Goal: Information Seeking & Learning: Learn about a topic

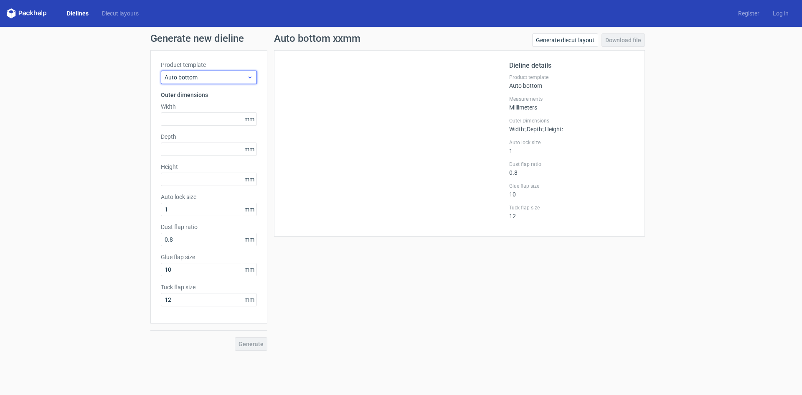
click at [205, 81] on span "Auto bottom" at bounding box center [206, 77] width 82 height 8
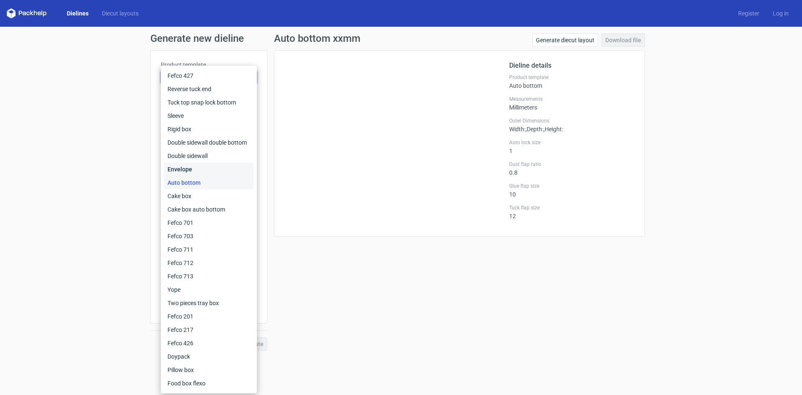
click at [201, 172] on div "Envelope" at bounding box center [208, 168] width 89 height 13
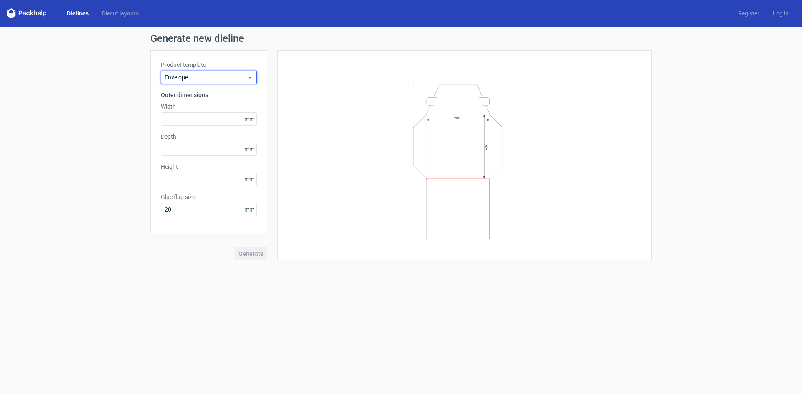
click at [241, 73] on div "Envelope" at bounding box center [209, 77] width 96 height 13
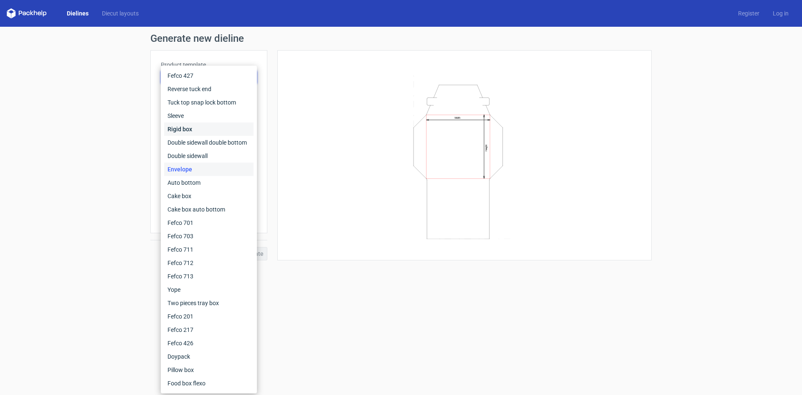
click at [221, 127] on div "Rigid box" at bounding box center [208, 128] width 89 height 13
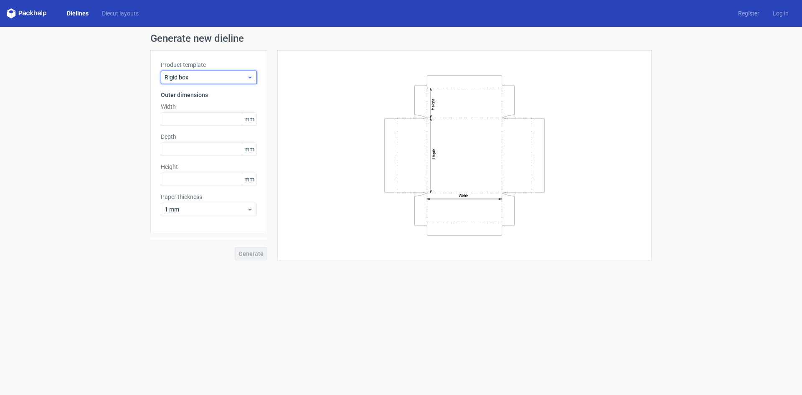
click at [246, 79] on span "Rigid box" at bounding box center [206, 77] width 82 height 8
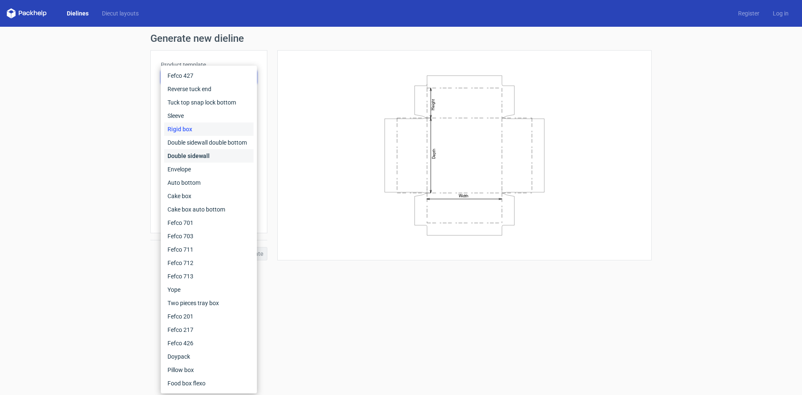
click at [223, 158] on div "Double sidewall" at bounding box center [208, 155] width 89 height 13
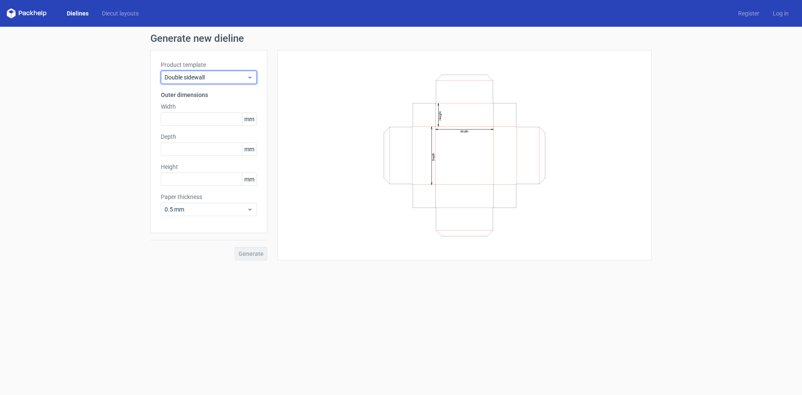
click at [234, 79] on span "Double sidewall" at bounding box center [206, 77] width 82 height 8
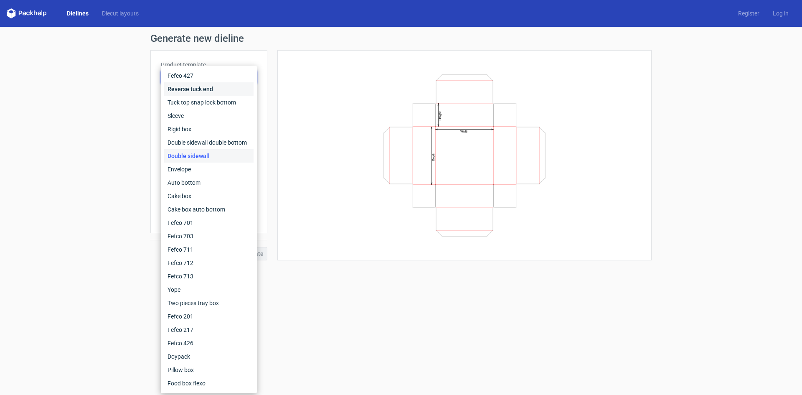
click at [226, 86] on div "Reverse tuck end" at bounding box center [208, 88] width 89 height 13
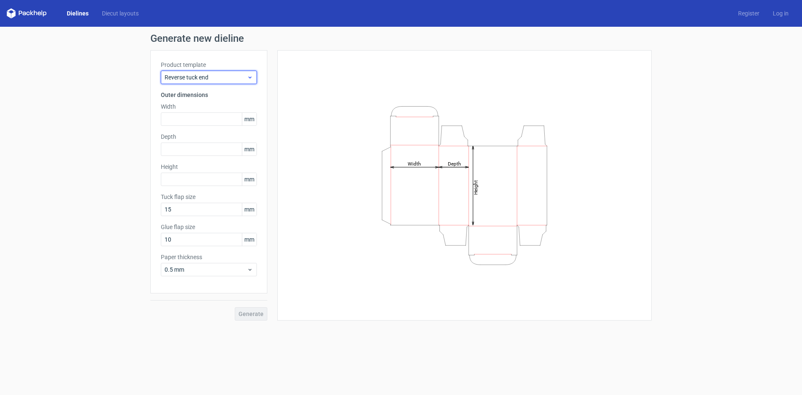
click at [230, 76] on span "Reverse tuck end" at bounding box center [206, 77] width 82 height 8
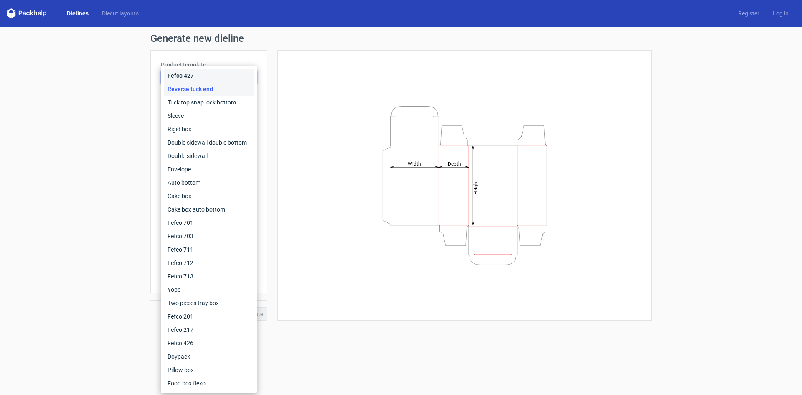
click at [226, 75] on div "Fefco 427" at bounding box center [208, 75] width 89 height 13
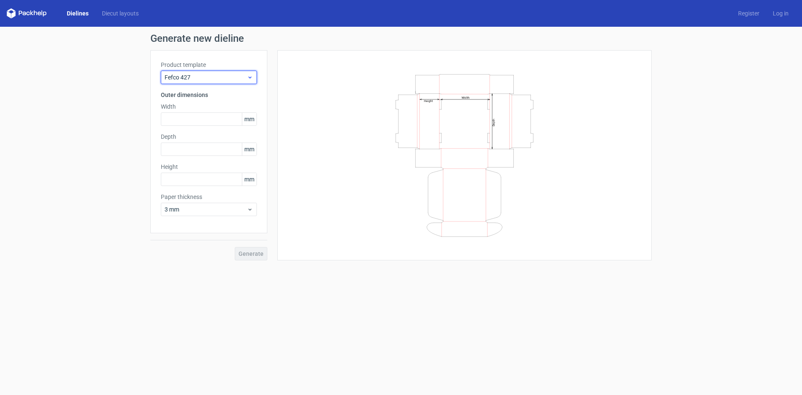
click at [226, 79] on span "Fefco 427" at bounding box center [206, 77] width 82 height 8
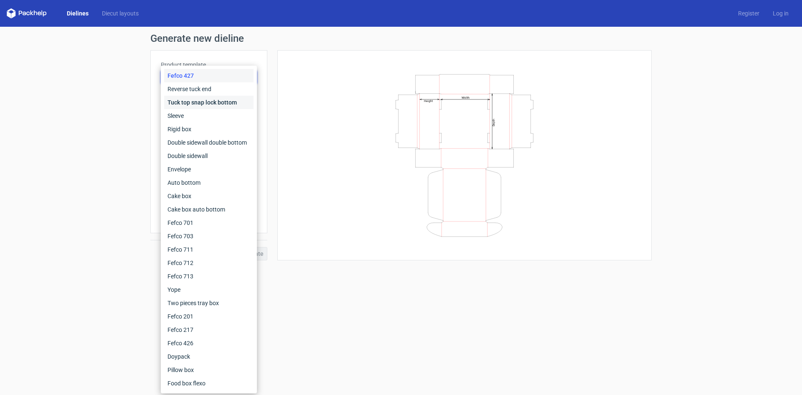
click at [219, 105] on div "Tuck top snap lock bottom" at bounding box center [208, 102] width 89 height 13
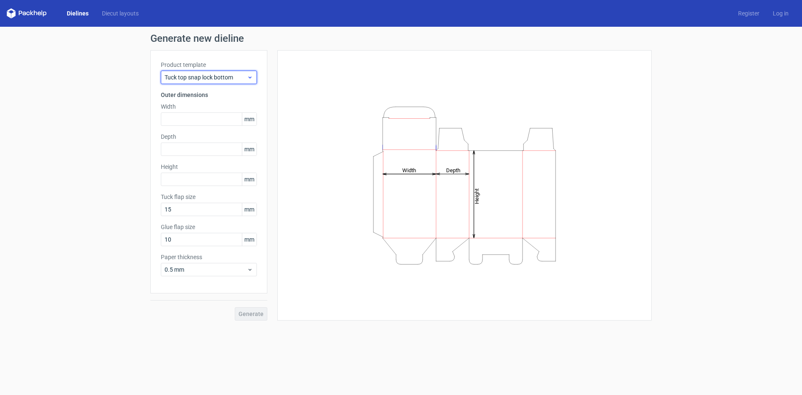
click at [225, 82] on div "Tuck top snap lock bottom" at bounding box center [209, 77] width 96 height 13
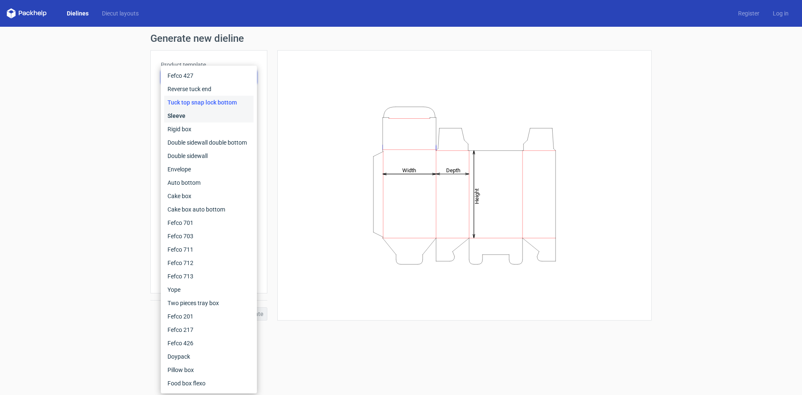
click at [223, 110] on div "Sleeve" at bounding box center [208, 115] width 89 height 13
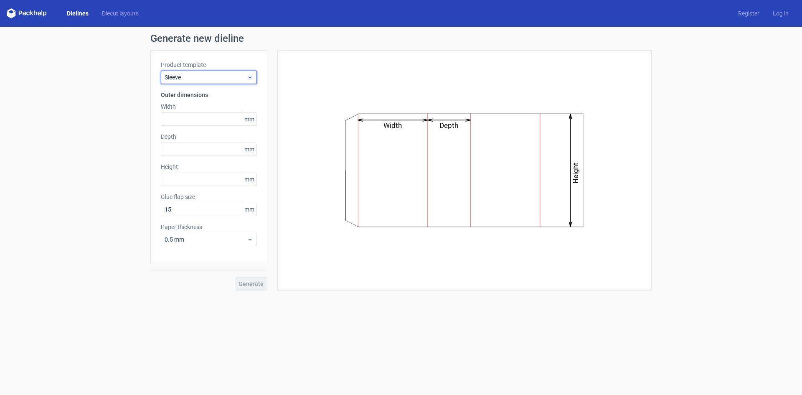
click at [235, 76] on span "Sleeve" at bounding box center [206, 77] width 82 height 8
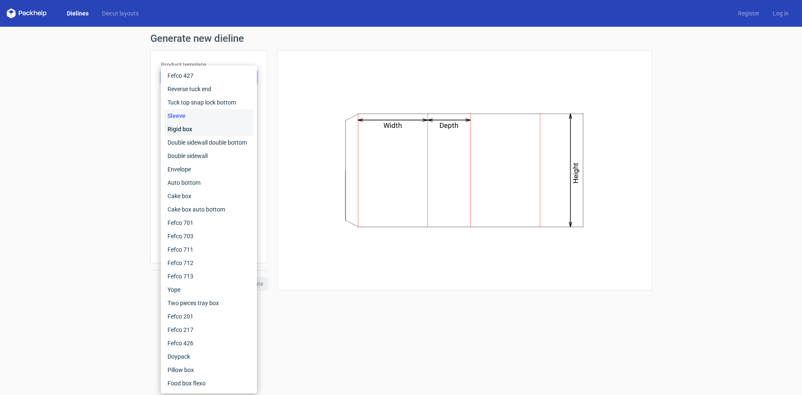
click at [210, 123] on div "Rigid box" at bounding box center [208, 128] width 89 height 13
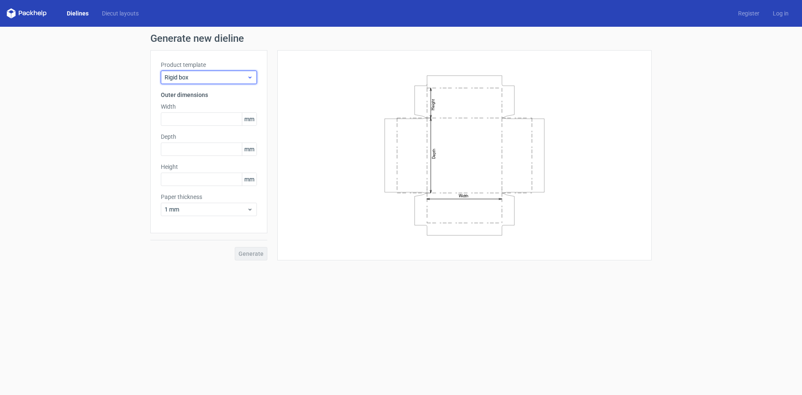
click at [236, 75] on span "Rigid box" at bounding box center [206, 77] width 82 height 8
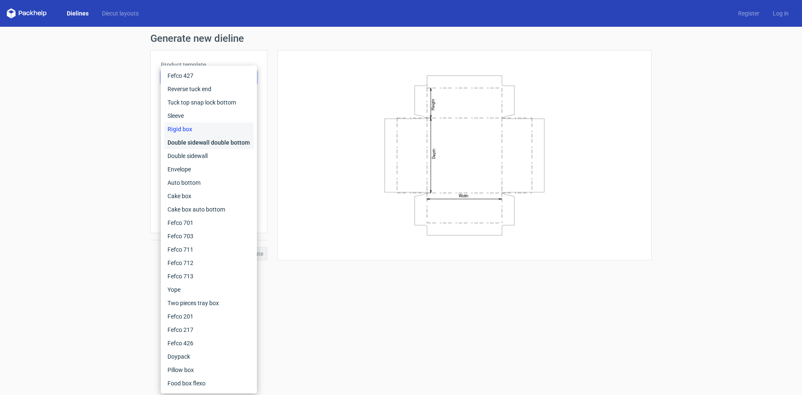
click at [233, 146] on div "Double sidewall double bottom" at bounding box center [208, 142] width 89 height 13
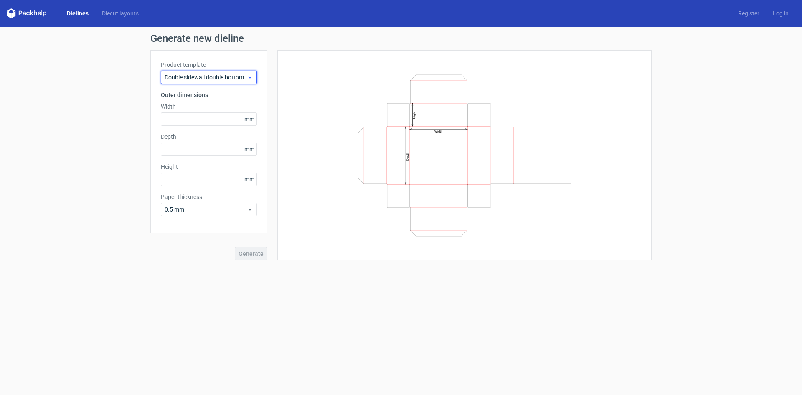
click at [239, 81] on div "Double sidewall double bottom" at bounding box center [209, 77] width 96 height 13
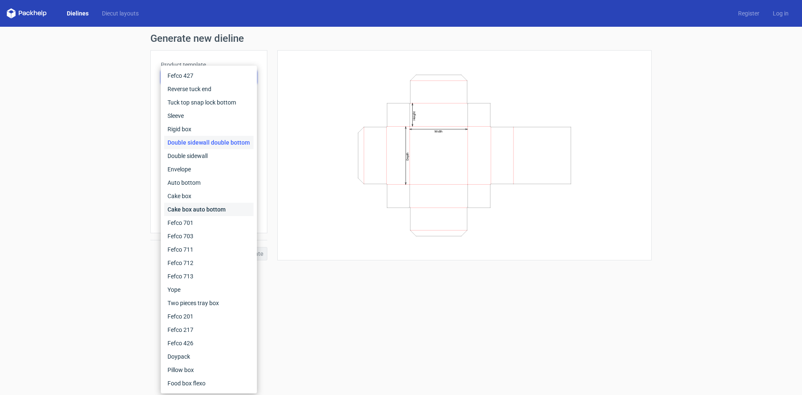
click at [209, 206] on div "Cake box auto bottom" at bounding box center [208, 209] width 89 height 13
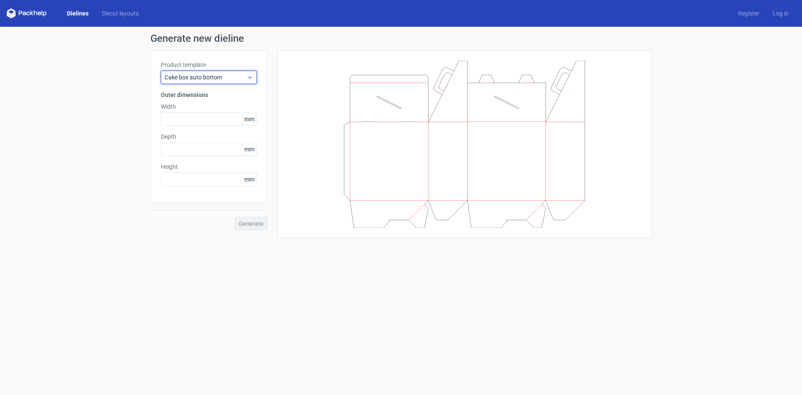
click at [240, 80] on span "Cake box auto bottom" at bounding box center [206, 77] width 82 height 8
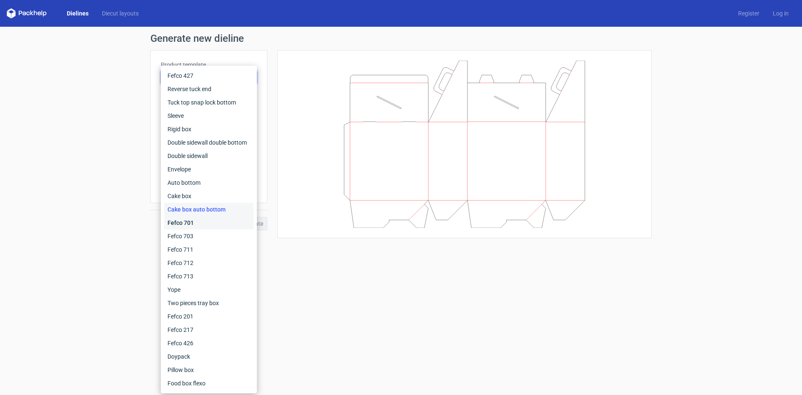
click at [231, 219] on div "Fefco 701" at bounding box center [208, 222] width 89 height 13
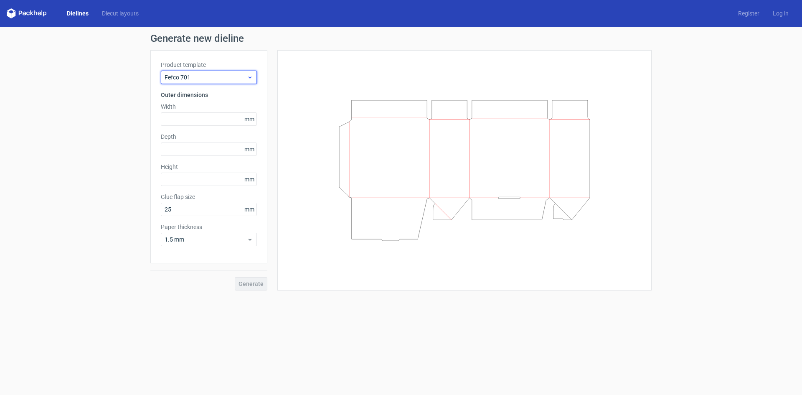
click at [229, 73] on span "Fefco 701" at bounding box center [206, 77] width 82 height 8
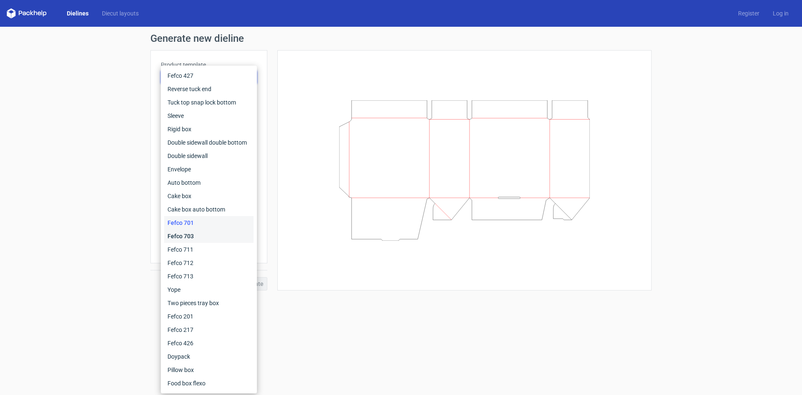
click at [213, 233] on div "Fefco 703" at bounding box center [208, 235] width 89 height 13
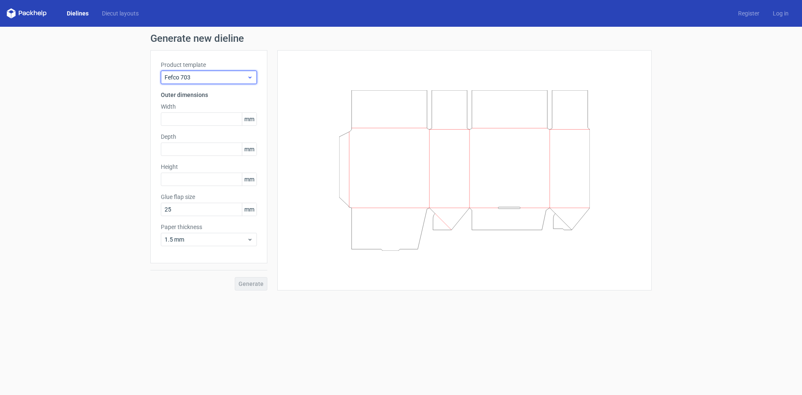
click at [230, 75] on span "Fefco 703" at bounding box center [206, 77] width 82 height 8
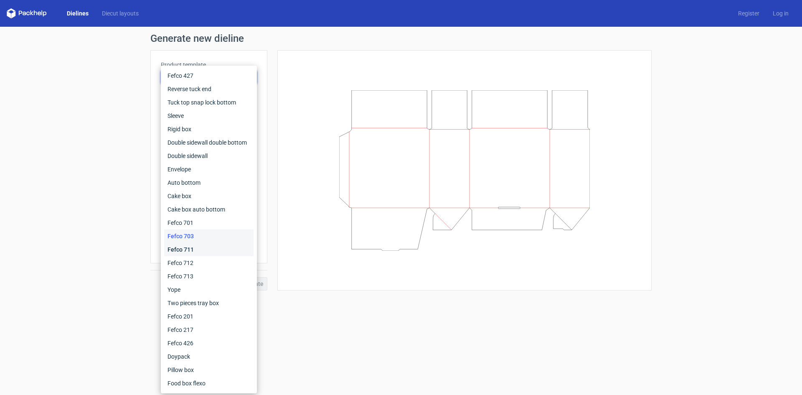
click at [213, 247] on div "Fefco 711" at bounding box center [208, 249] width 89 height 13
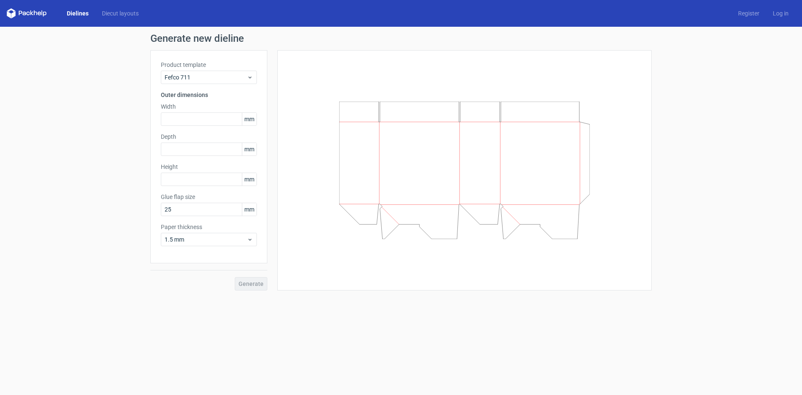
click at [237, 70] on div "Product template Fefco 711" at bounding box center [209, 72] width 96 height 23
click at [235, 77] on span "Fefco 711" at bounding box center [206, 77] width 82 height 8
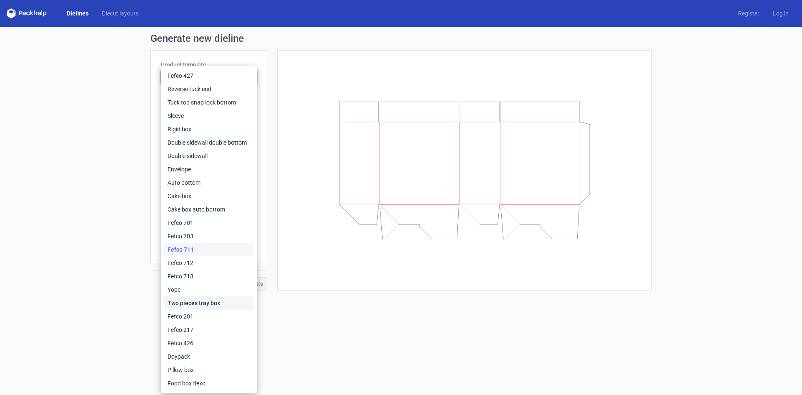
click at [221, 300] on div "Two pieces tray box" at bounding box center [208, 302] width 89 height 13
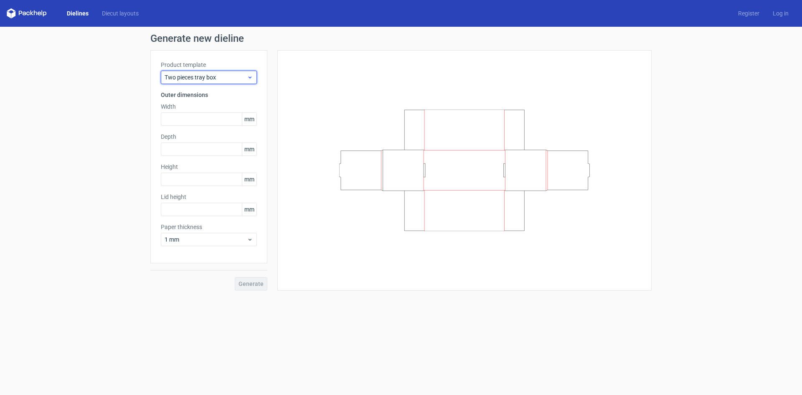
click at [221, 72] on div "Two pieces tray box" at bounding box center [209, 77] width 96 height 13
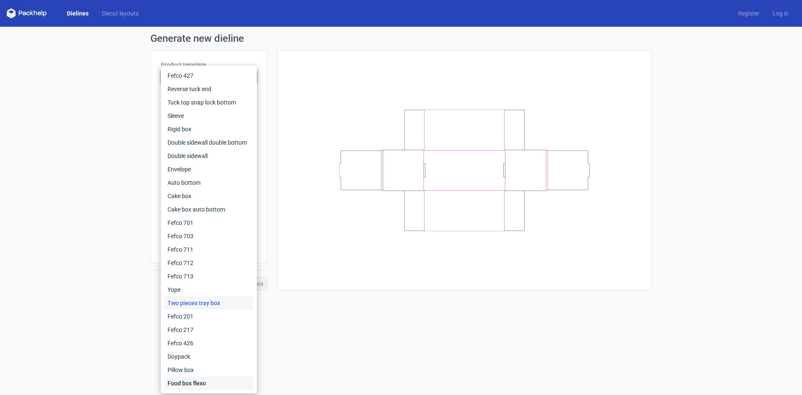
click at [212, 377] on div "Food box flexo" at bounding box center [208, 382] width 89 height 13
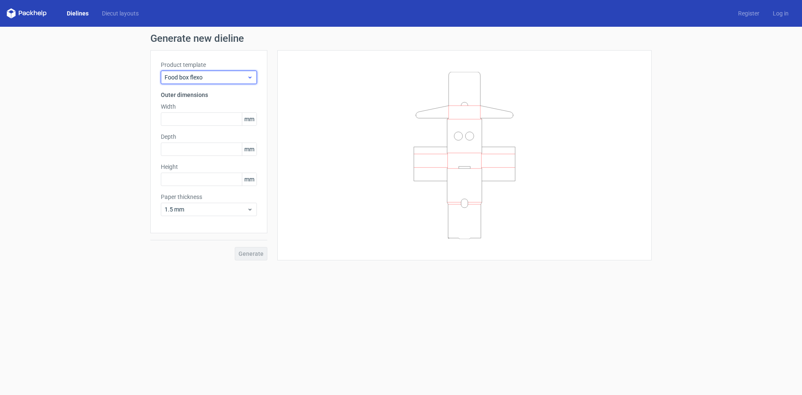
click at [222, 75] on span "Food box flexo" at bounding box center [206, 77] width 82 height 8
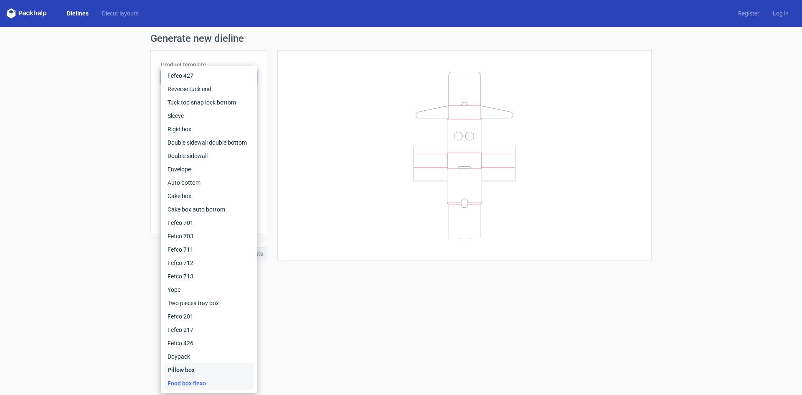
click at [225, 370] on div "Pillow box" at bounding box center [208, 369] width 89 height 13
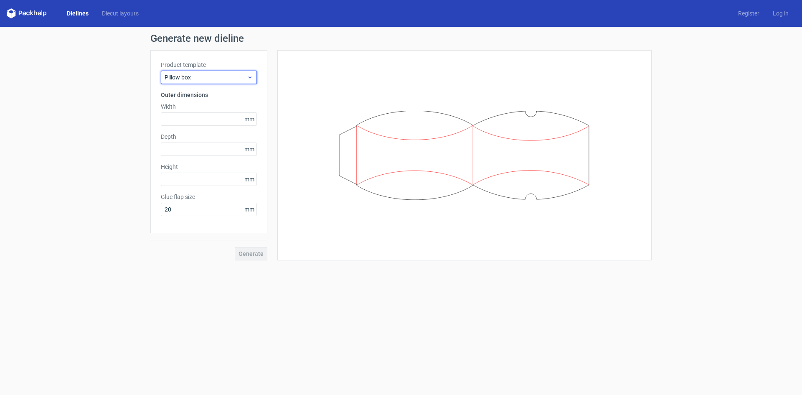
click at [248, 79] on icon at bounding box center [250, 77] width 6 height 7
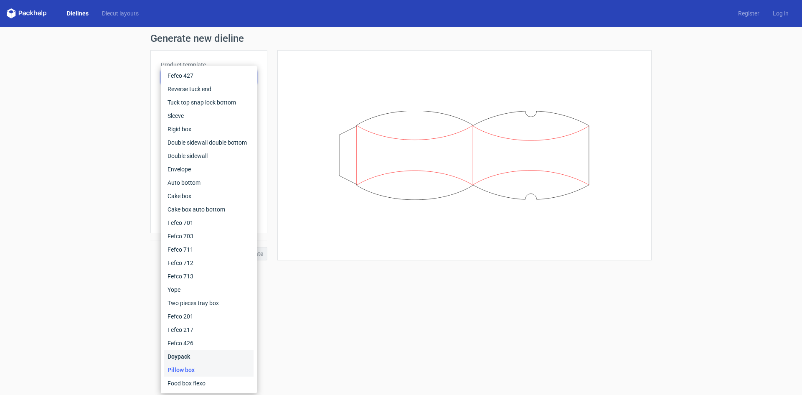
click at [231, 355] on div "Doypack" at bounding box center [208, 356] width 89 height 13
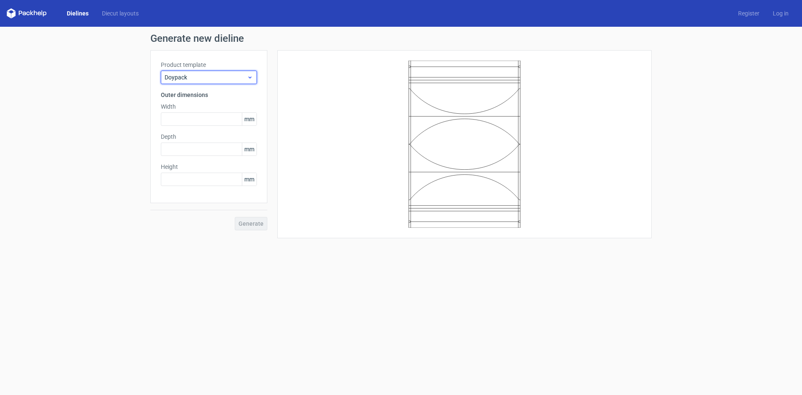
click at [213, 77] on span "Doypack" at bounding box center [206, 77] width 82 height 8
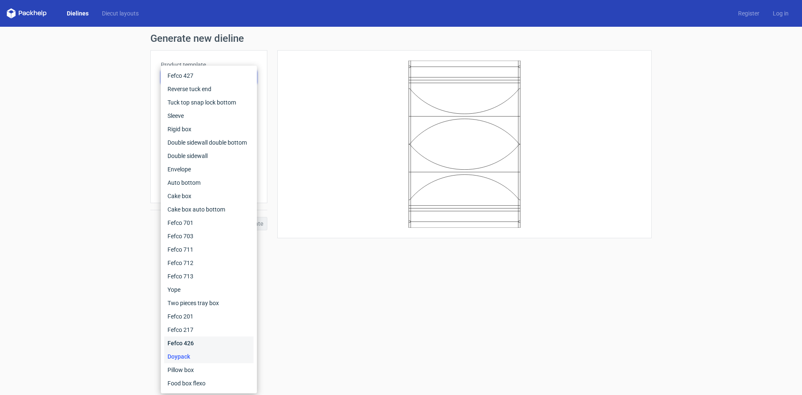
click at [200, 339] on div "Fefco 426" at bounding box center [208, 342] width 89 height 13
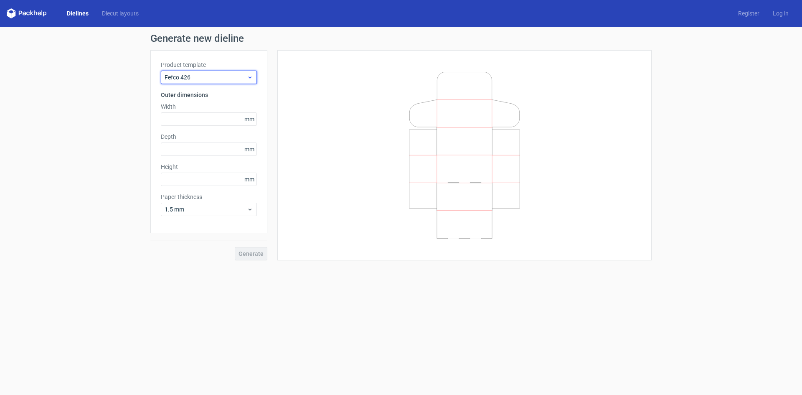
click at [224, 73] on span "Fefco 426" at bounding box center [206, 77] width 82 height 8
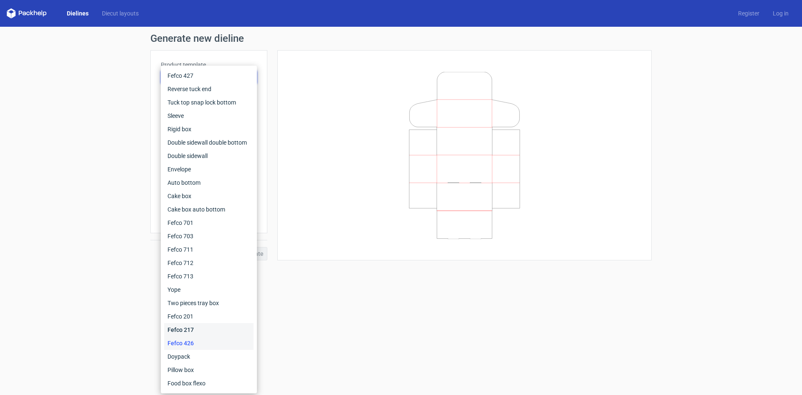
click at [211, 332] on div "Fefco 217" at bounding box center [208, 329] width 89 height 13
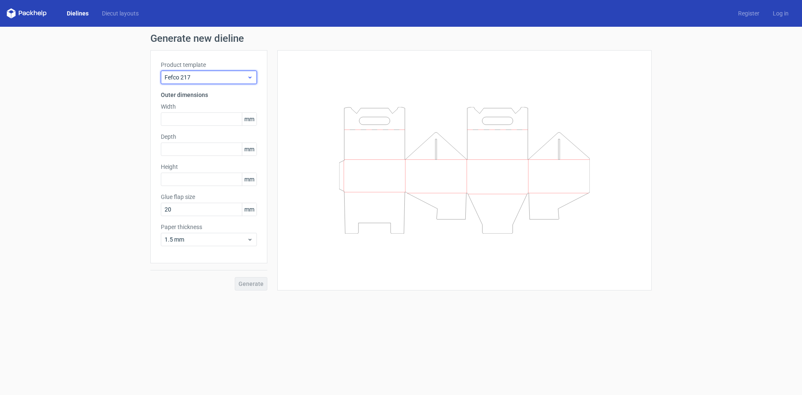
click at [235, 82] on div "Fefco 217" at bounding box center [209, 77] width 96 height 13
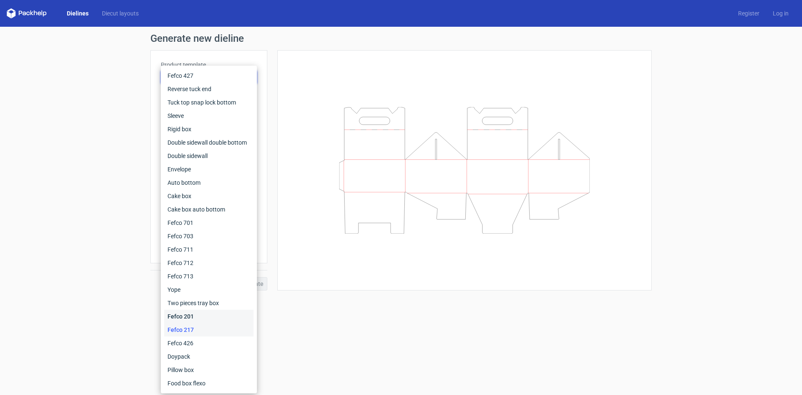
click at [233, 319] on div "Fefco 201" at bounding box center [208, 315] width 89 height 13
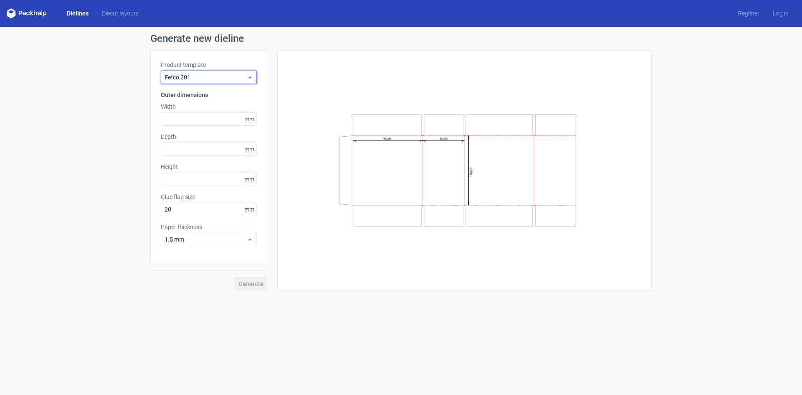
click at [217, 72] on div "Fefco 201" at bounding box center [209, 77] width 96 height 13
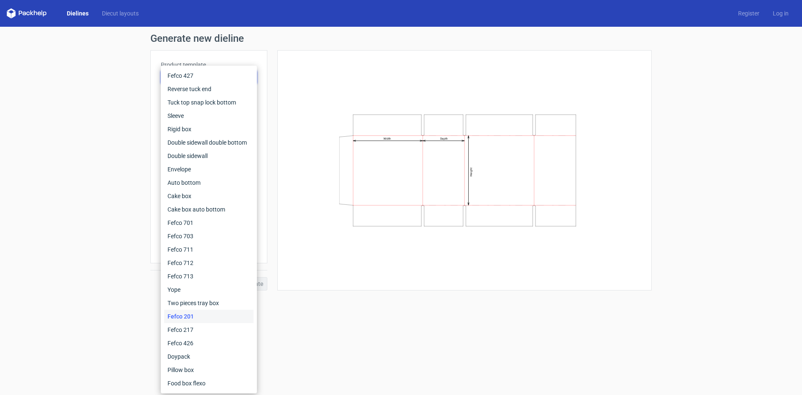
click at [428, 255] on div "Width Depth Height" at bounding box center [464, 170] width 353 height 219
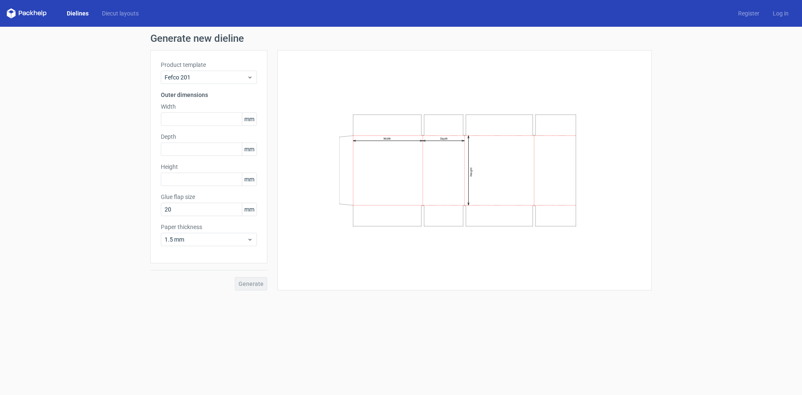
click at [126, 18] on div "Dielines Diecut layouts" at bounding box center [76, 13] width 139 height 10
click at [128, 13] on link "Diecut layouts" at bounding box center [120, 13] width 50 height 8
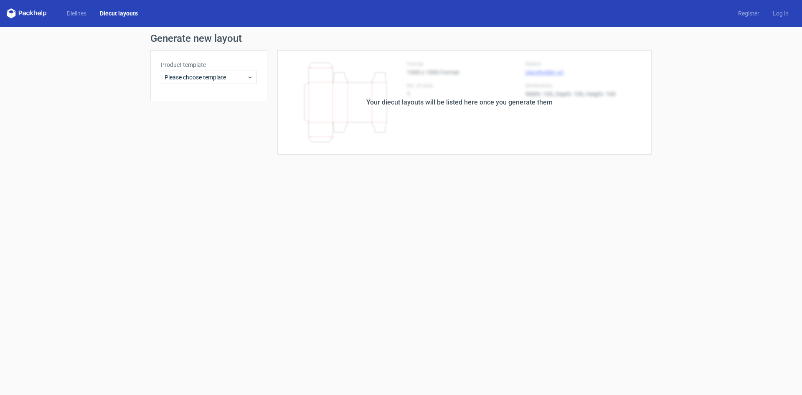
click at [23, 15] on icon at bounding box center [24, 14] width 3 height 4
click at [11, 13] on icon at bounding box center [27, 13] width 40 height 10
click at [76, 10] on link "Dielines" at bounding box center [76, 13] width 33 height 8
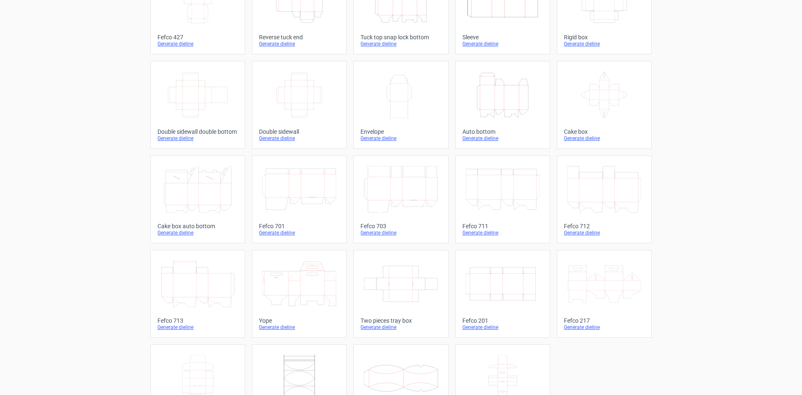
scroll to position [127, 0]
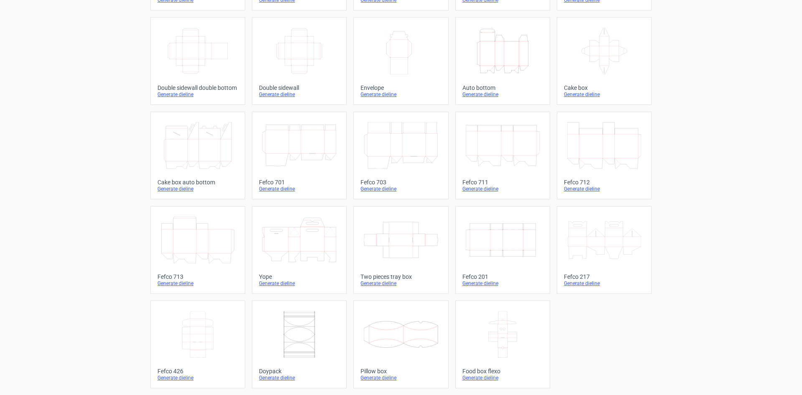
click at [283, 378] on div "Generate dieline" at bounding box center [299, 377] width 81 height 7
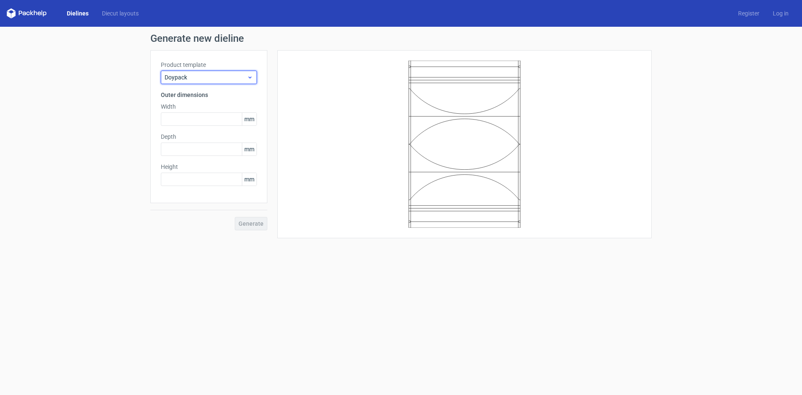
click at [248, 78] on icon at bounding box center [250, 77] width 6 height 7
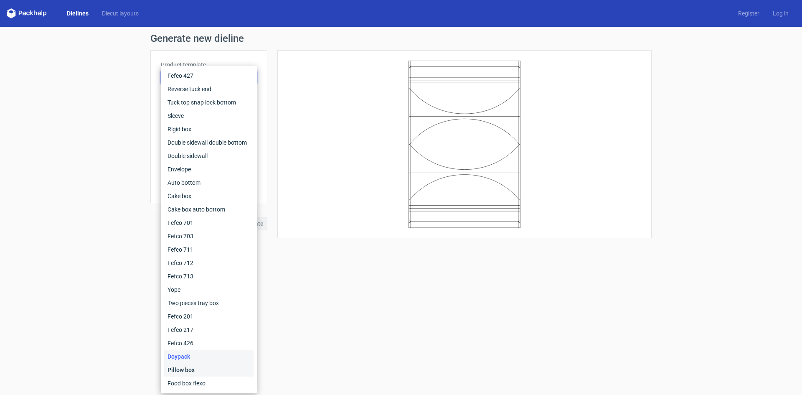
click at [197, 370] on div "Pillow box" at bounding box center [208, 369] width 89 height 13
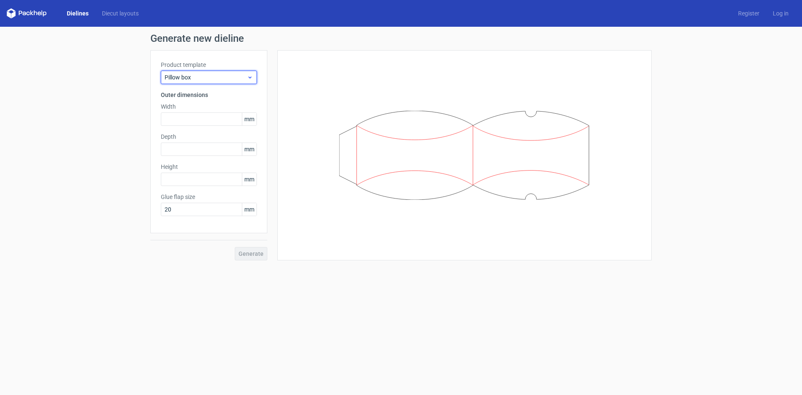
click at [253, 77] on div "Pillow box" at bounding box center [209, 77] width 96 height 13
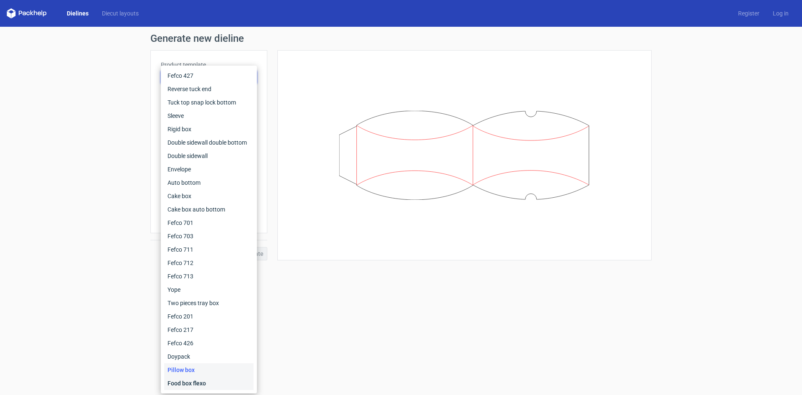
click at [205, 385] on div "Food box flexo" at bounding box center [208, 382] width 89 height 13
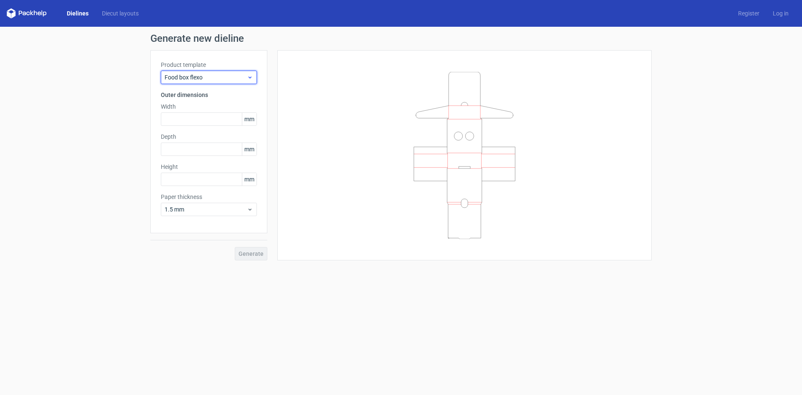
click at [250, 73] on div "Food box flexo" at bounding box center [209, 77] width 96 height 13
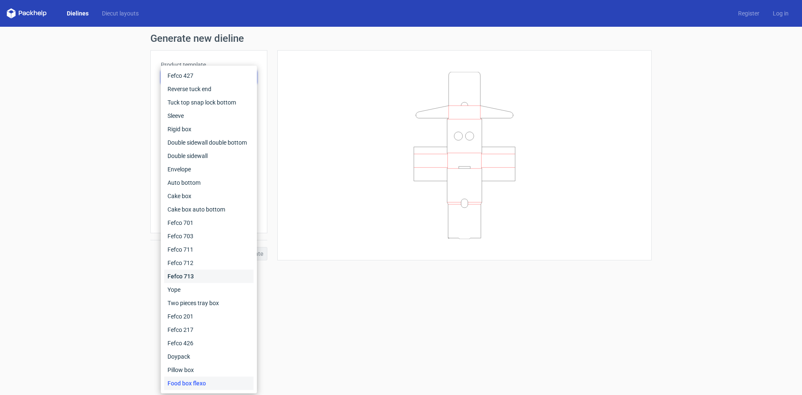
click at [193, 271] on div "Fefco 713" at bounding box center [208, 275] width 89 height 13
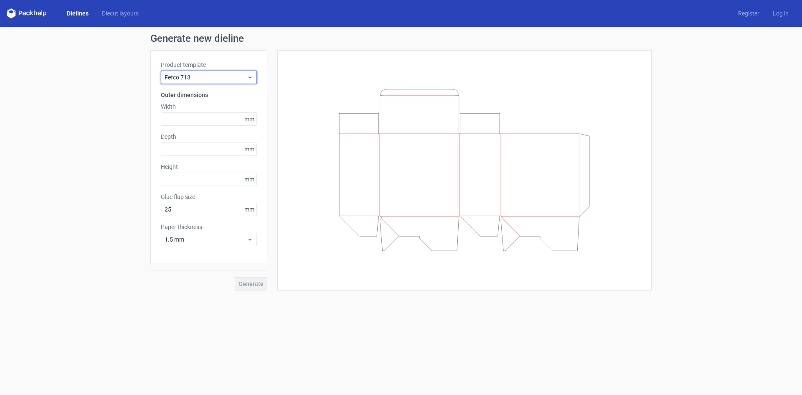
click at [250, 75] on icon at bounding box center [250, 77] width 6 height 7
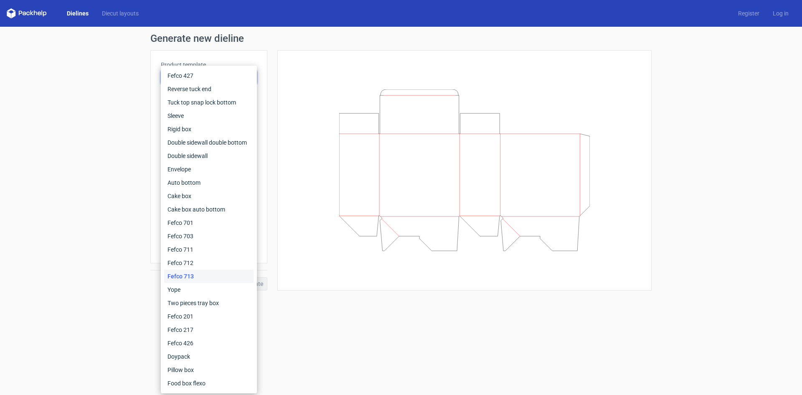
click at [254, 236] on div "Fefco 427 Reverse tuck end Tuck top snap lock bottom Sleeve Rigid box Double si…" at bounding box center [209, 229] width 96 height 327
click at [271, 232] on div at bounding box center [459, 170] width 384 height 240
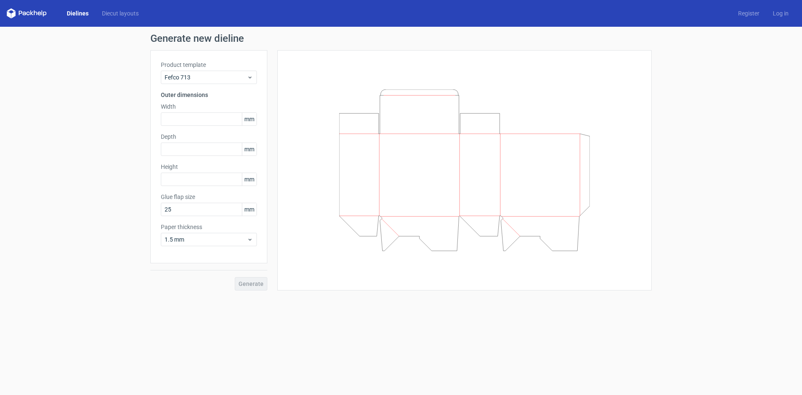
click at [76, 13] on link "Dielines" at bounding box center [77, 13] width 35 height 8
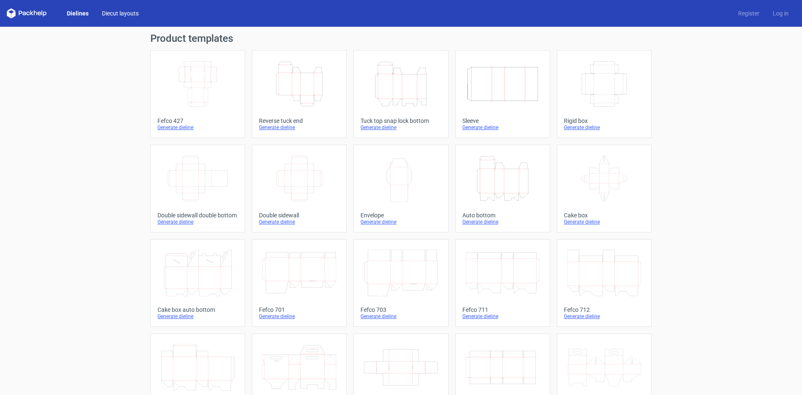
click at [130, 10] on link "Diecut layouts" at bounding box center [120, 13] width 50 height 8
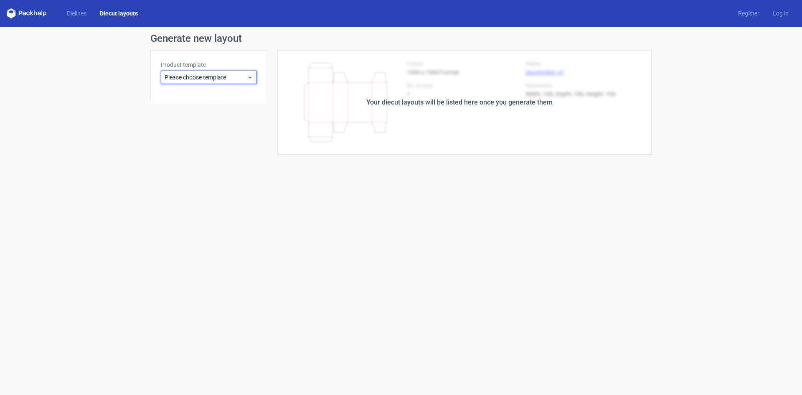
click at [248, 76] on icon at bounding box center [250, 77] width 6 height 7
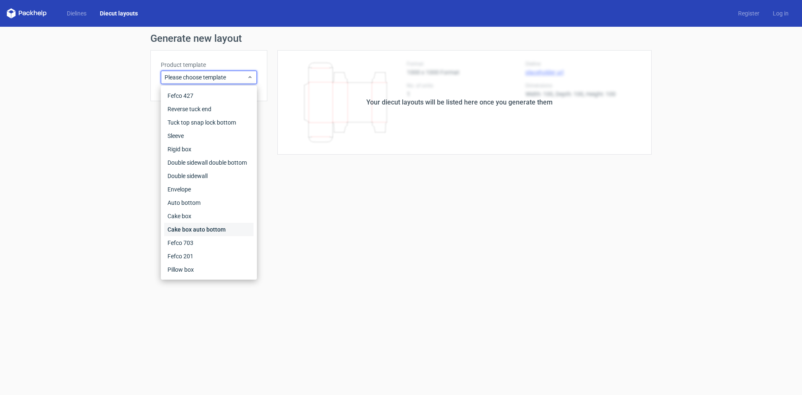
click at [205, 231] on div "Cake box auto bottom" at bounding box center [208, 229] width 89 height 13
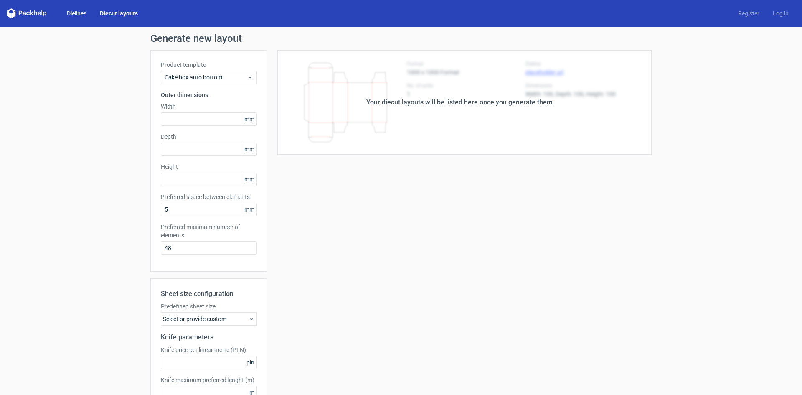
click at [79, 15] on link "Dielines" at bounding box center [76, 13] width 33 height 8
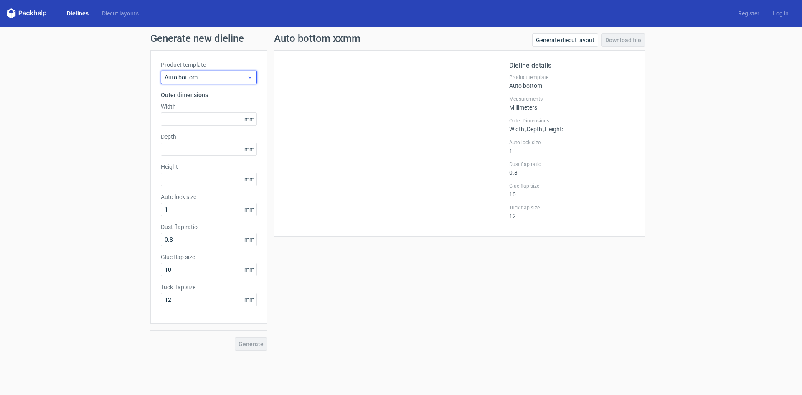
click at [206, 80] on span "Auto bottom" at bounding box center [206, 77] width 82 height 8
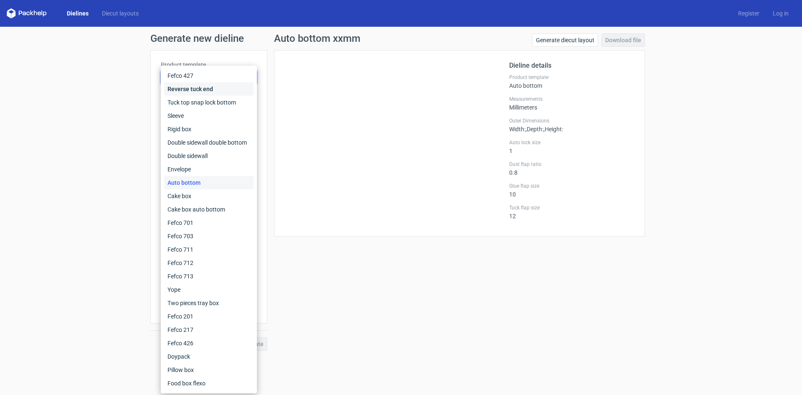
click at [219, 89] on div "Reverse tuck end" at bounding box center [208, 88] width 89 height 13
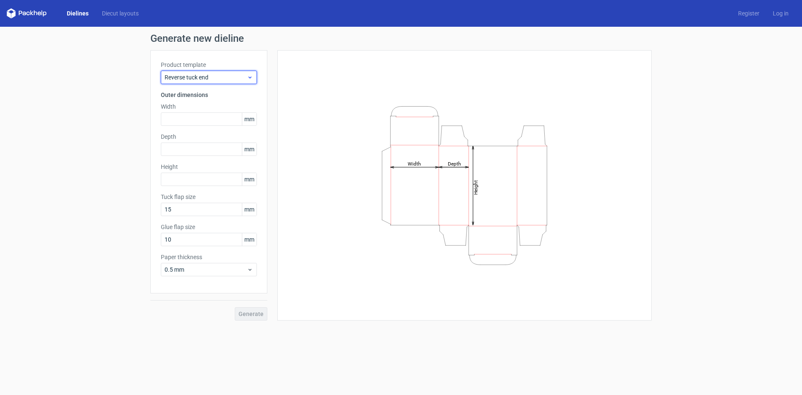
click at [227, 84] on div "Reverse tuck end" at bounding box center [209, 77] width 96 height 13
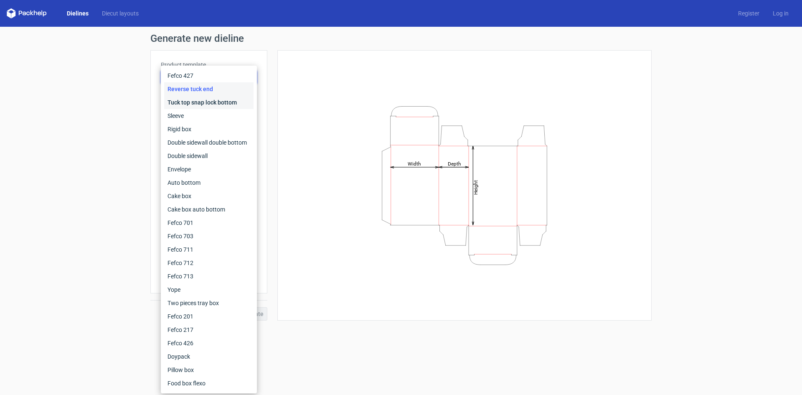
click at [237, 104] on div "Tuck top snap lock bottom" at bounding box center [208, 102] width 89 height 13
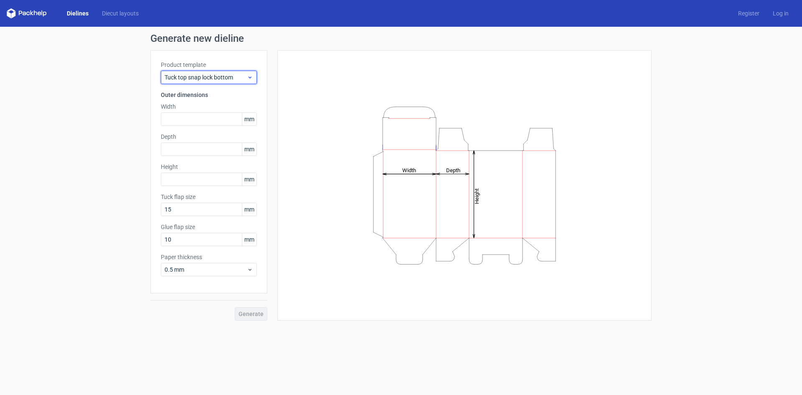
click at [233, 73] on div "Tuck top snap lock bottom" at bounding box center [209, 77] width 96 height 13
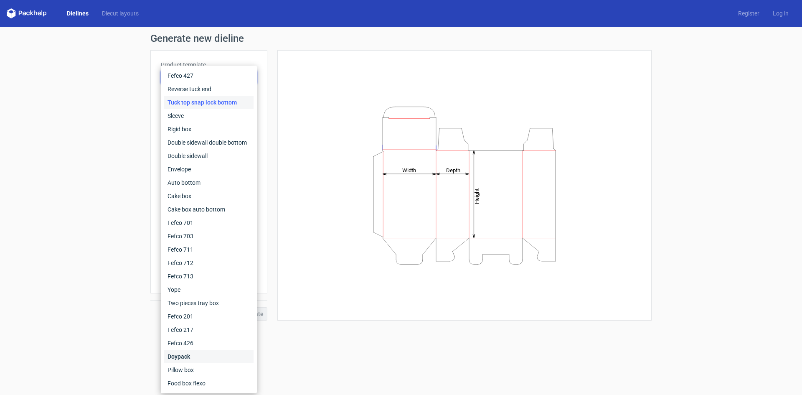
click at [190, 350] on div "Doypack" at bounding box center [208, 356] width 89 height 13
